Goal: Task Accomplishment & Management: Manage account settings

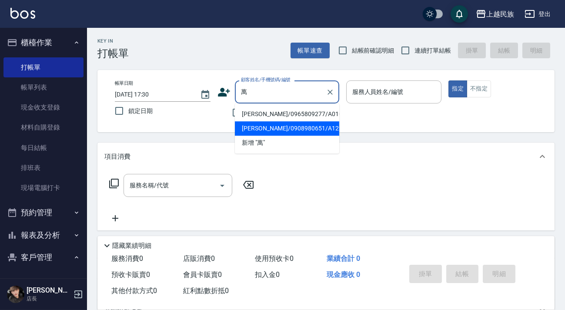
click at [269, 126] on li "[PERSON_NAME]/0908980651/A122911" at bounding box center [287, 128] width 104 height 14
type input "[PERSON_NAME]/0908980651/A122911"
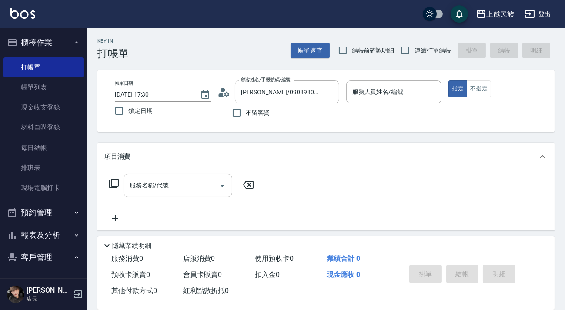
click at [222, 94] on icon at bounding box center [220, 95] width 5 height 4
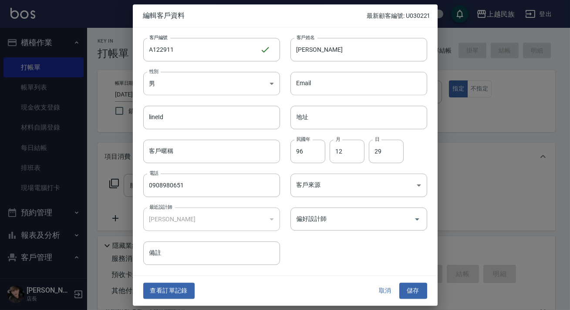
drag, startPoint x: 168, startPoint y: 287, endPoint x: 210, endPoint y: 235, distance: 66.5
click at [168, 287] on button "查看訂單記錄" at bounding box center [168, 291] width 51 height 16
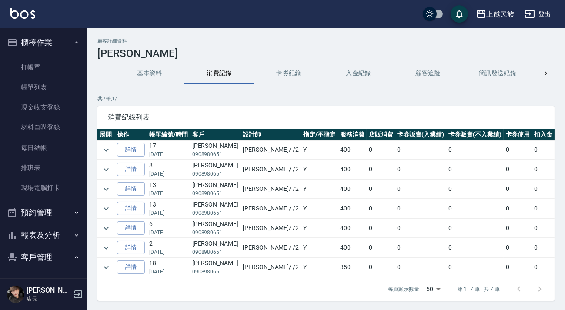
click at [220, 78] on button "消費記錄" at bounding box center [219, 73] width 70 height 21
click at [163, 76] on button "基本資料" at bounding box center [150, 73] width 70 height 21
